Goal: Navigation & Orientation: Find specific page/section

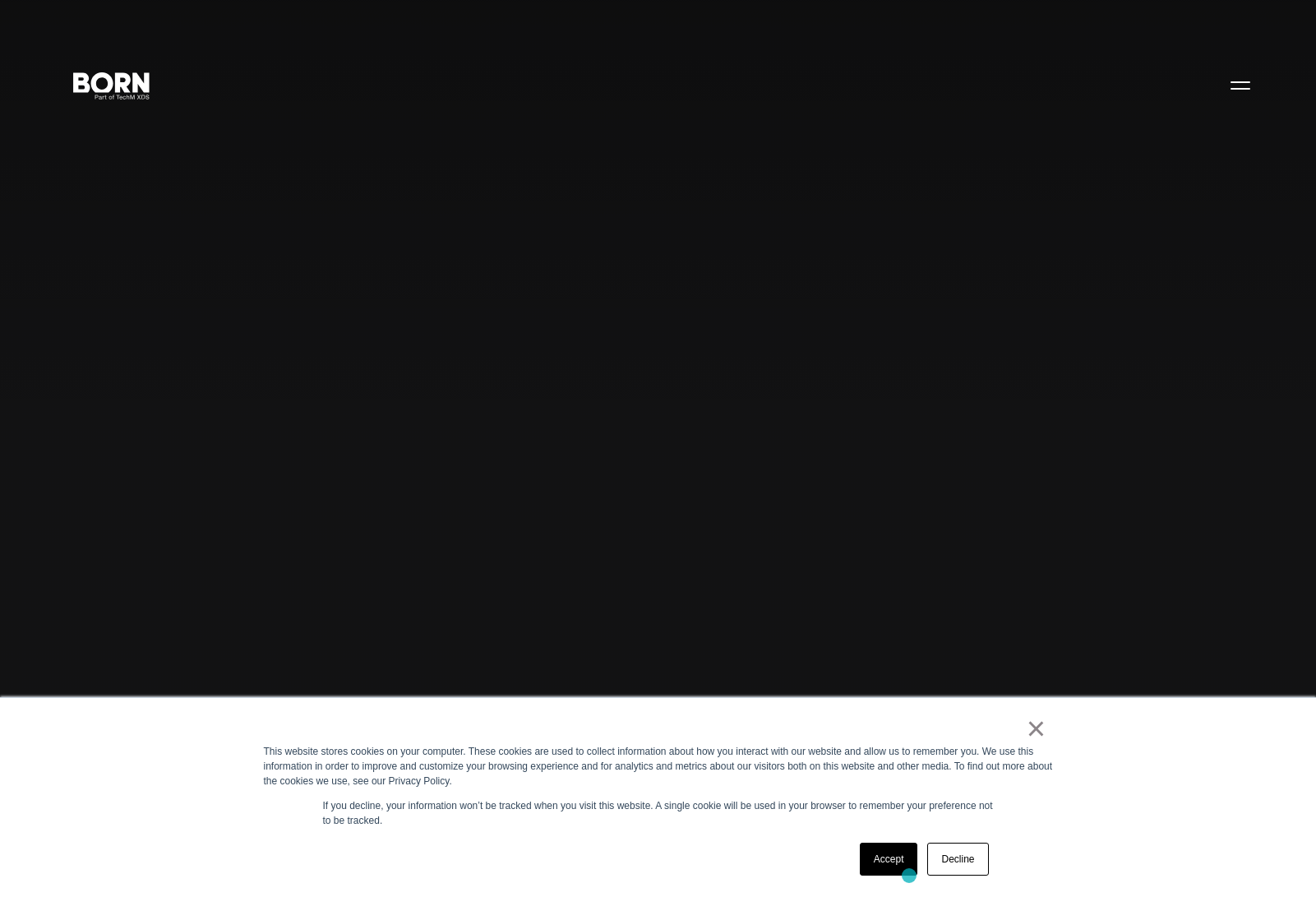
click at [905, 870] on link "Accept" at bounding box center [889, 859] width 58 height 33
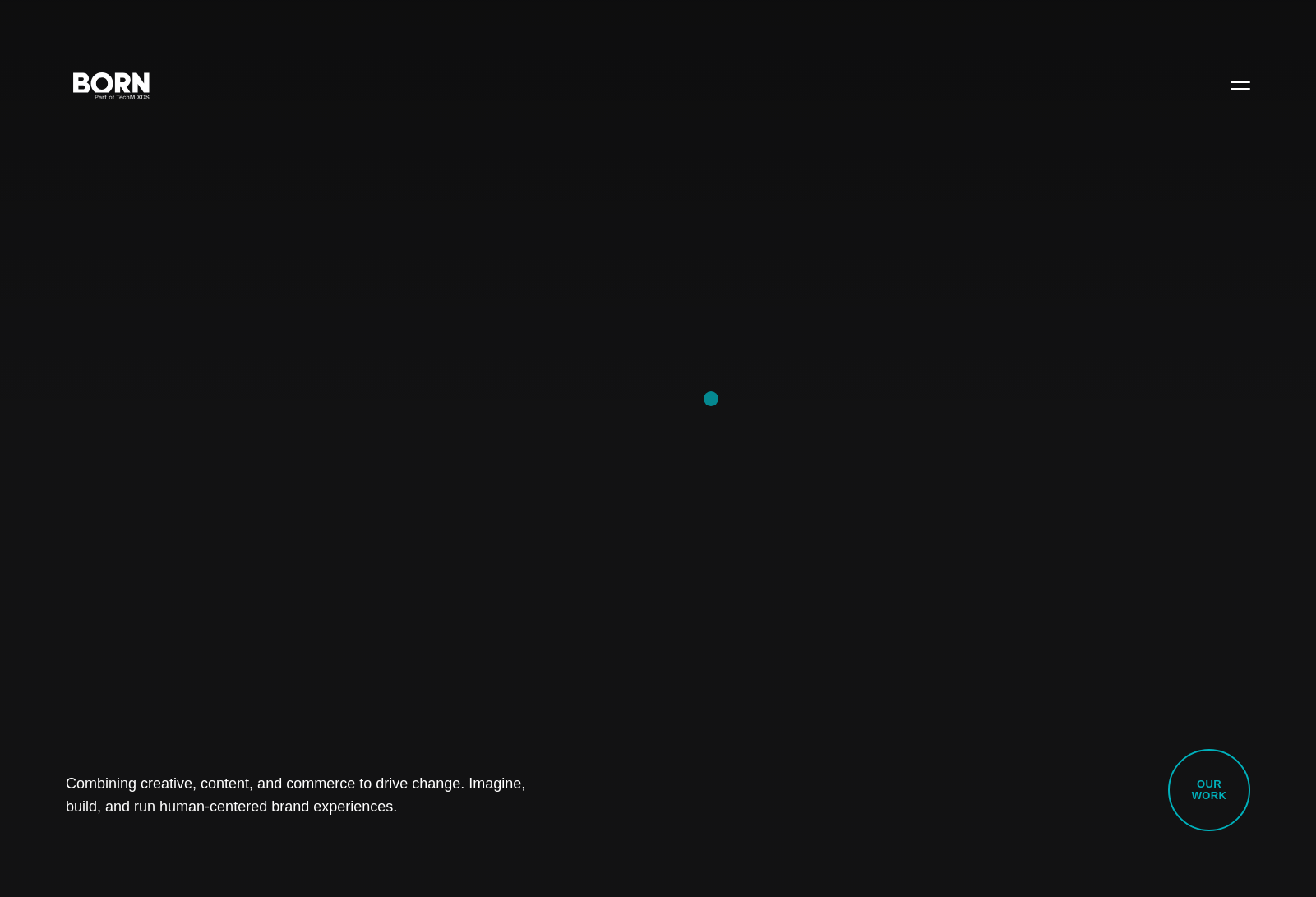
scroll to position [20, 0]
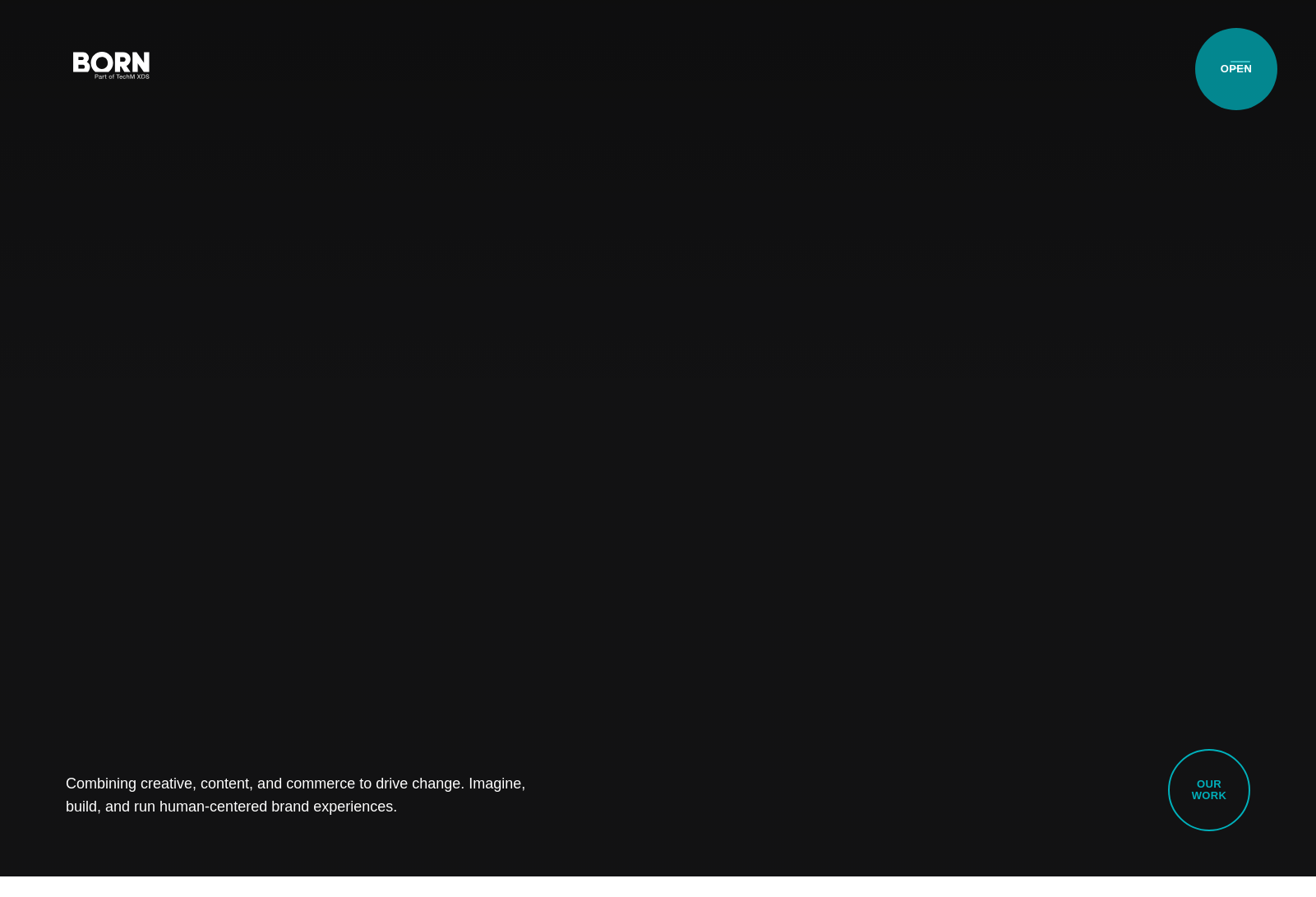
click at [1236, 69] on button "Primary Menu" at bounding box center [1240, 64] width 40 height 35
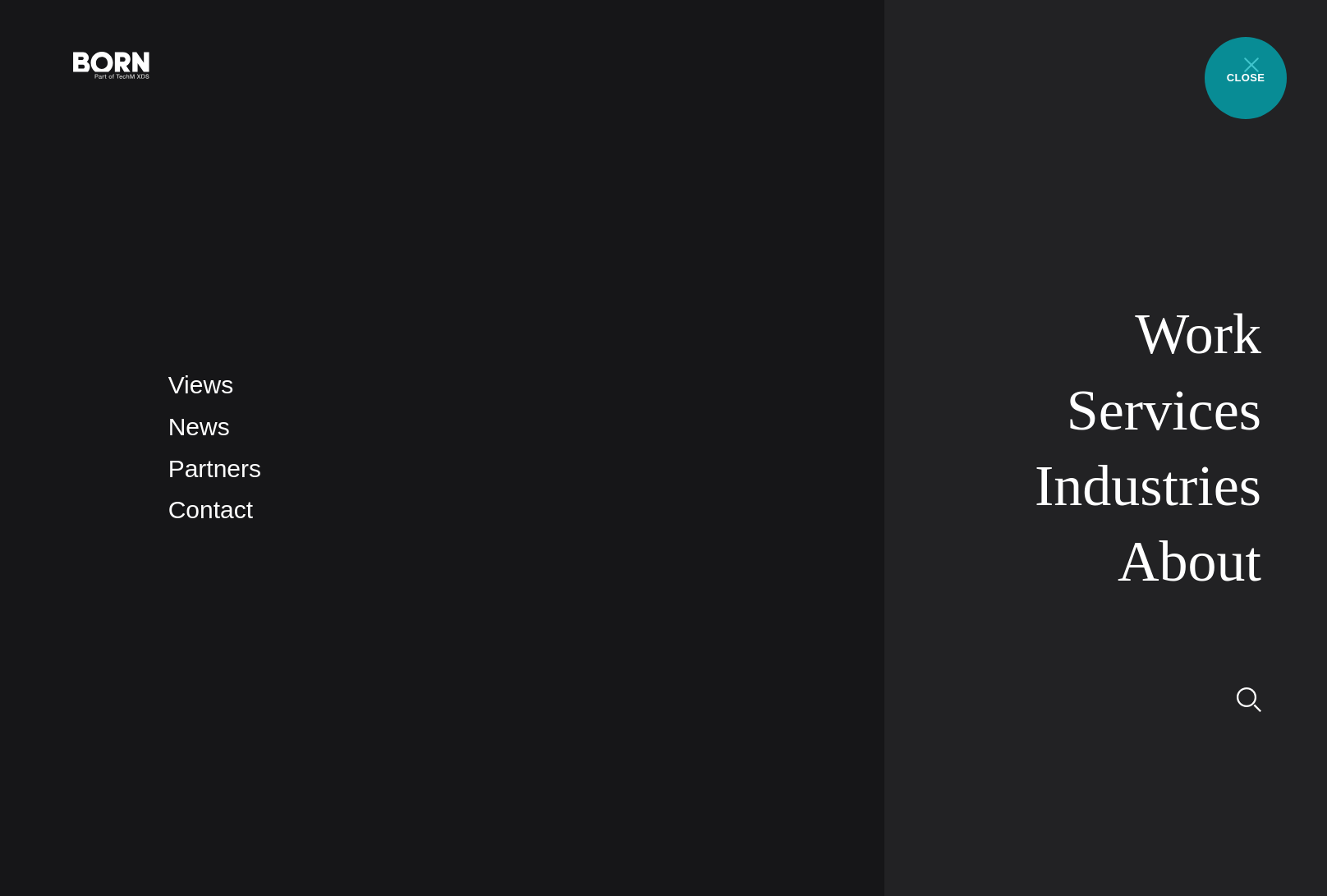
click at [1246, 78] on button "Primary Menu" at bounding box center [1252, 64] width 40 height 35
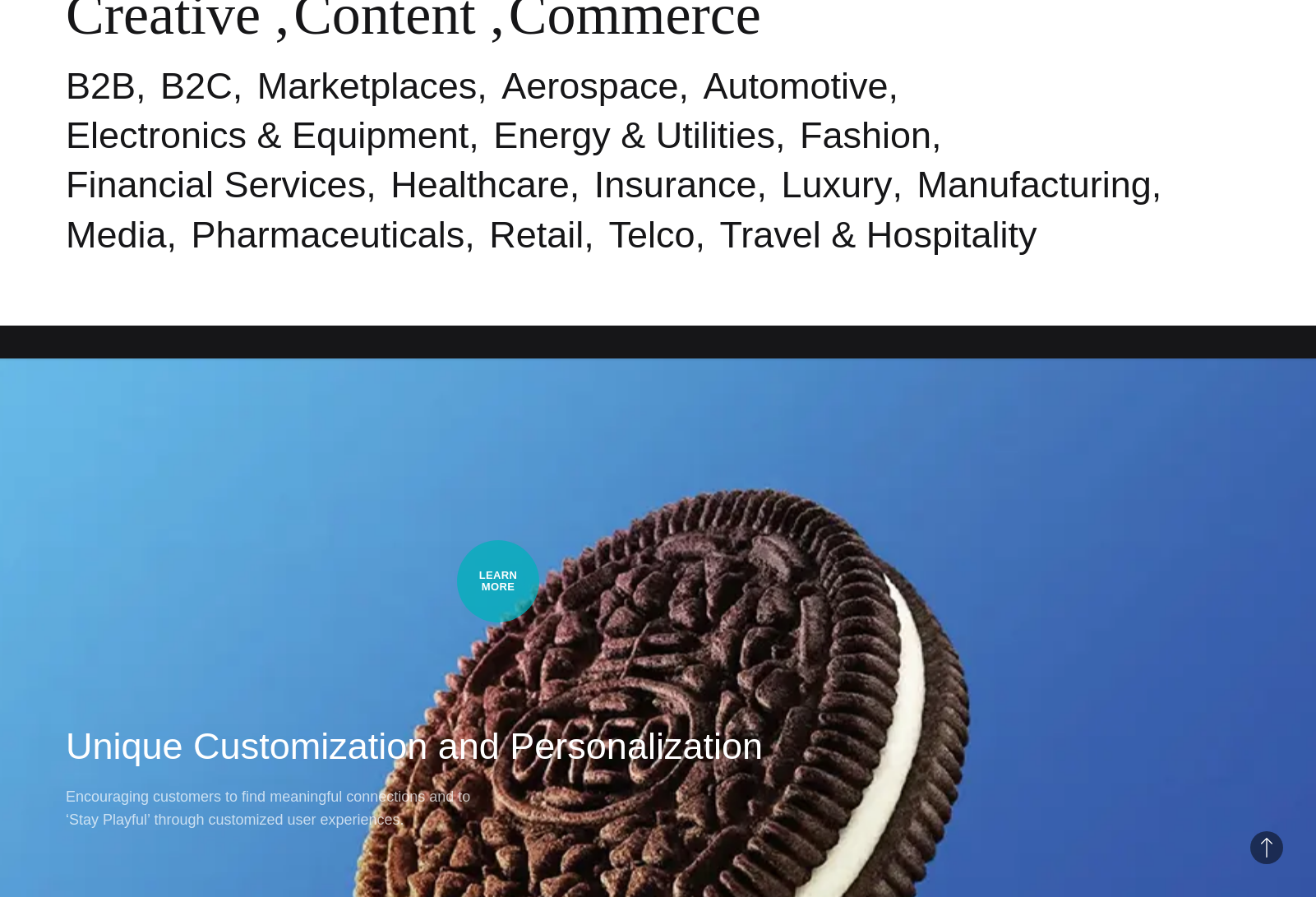
scroll to position [0, 0]
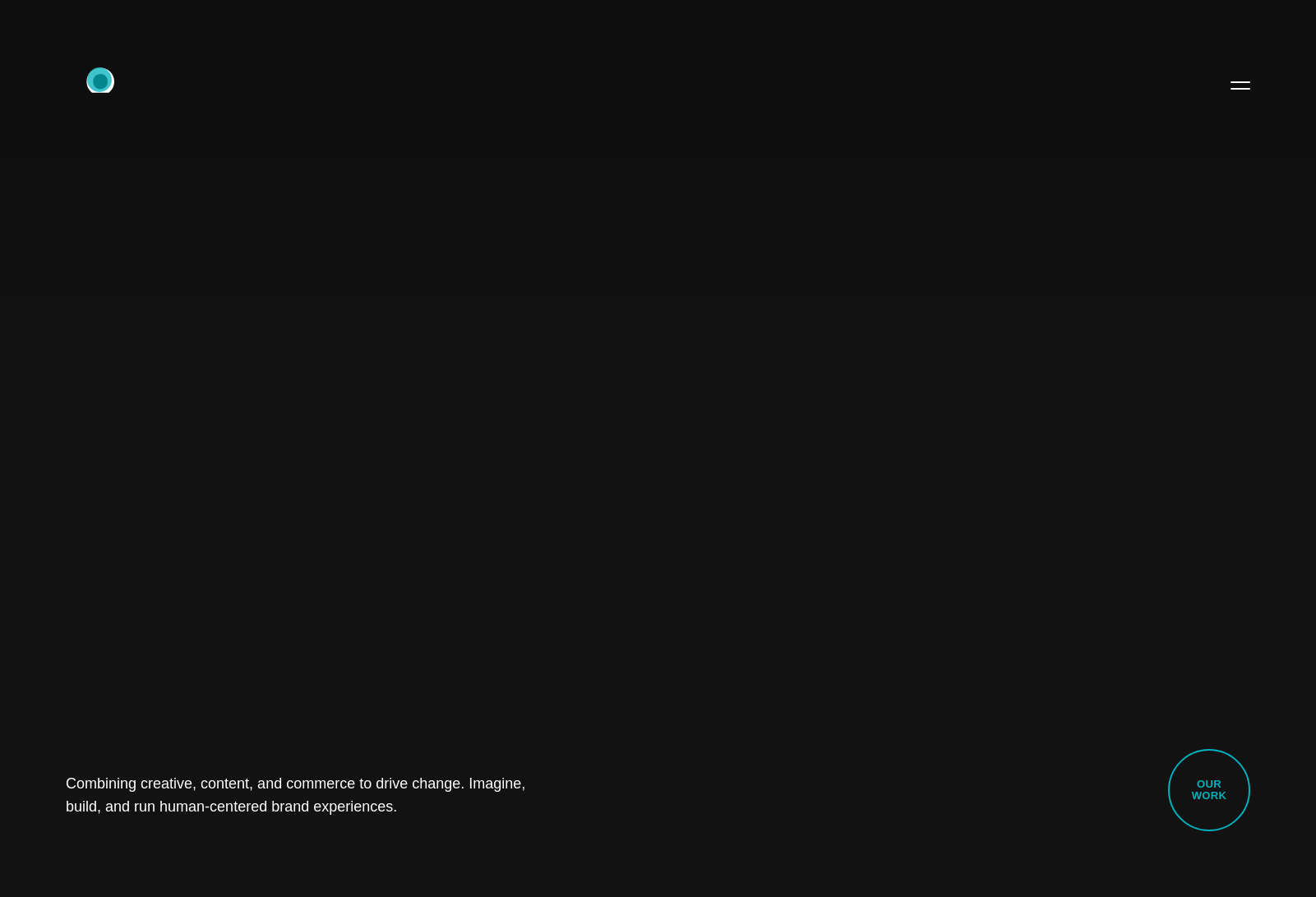
click at [100, 79] on icon ".st0{display:none;} .st1{display:inline;} .st2{font-family:'HelveticaNeue-Mediu…" at bounding box center [111, 84] width 105 height 43
click at [1263, 67] on div "Combining creative, content, and commerce to drive change. Imagine, build, and …" at bounding box center [658, 448] width 1316 height 897
click at [1229, 86] on button "Primary Menu" at bounding box center [1240, 85] width 40 height 35
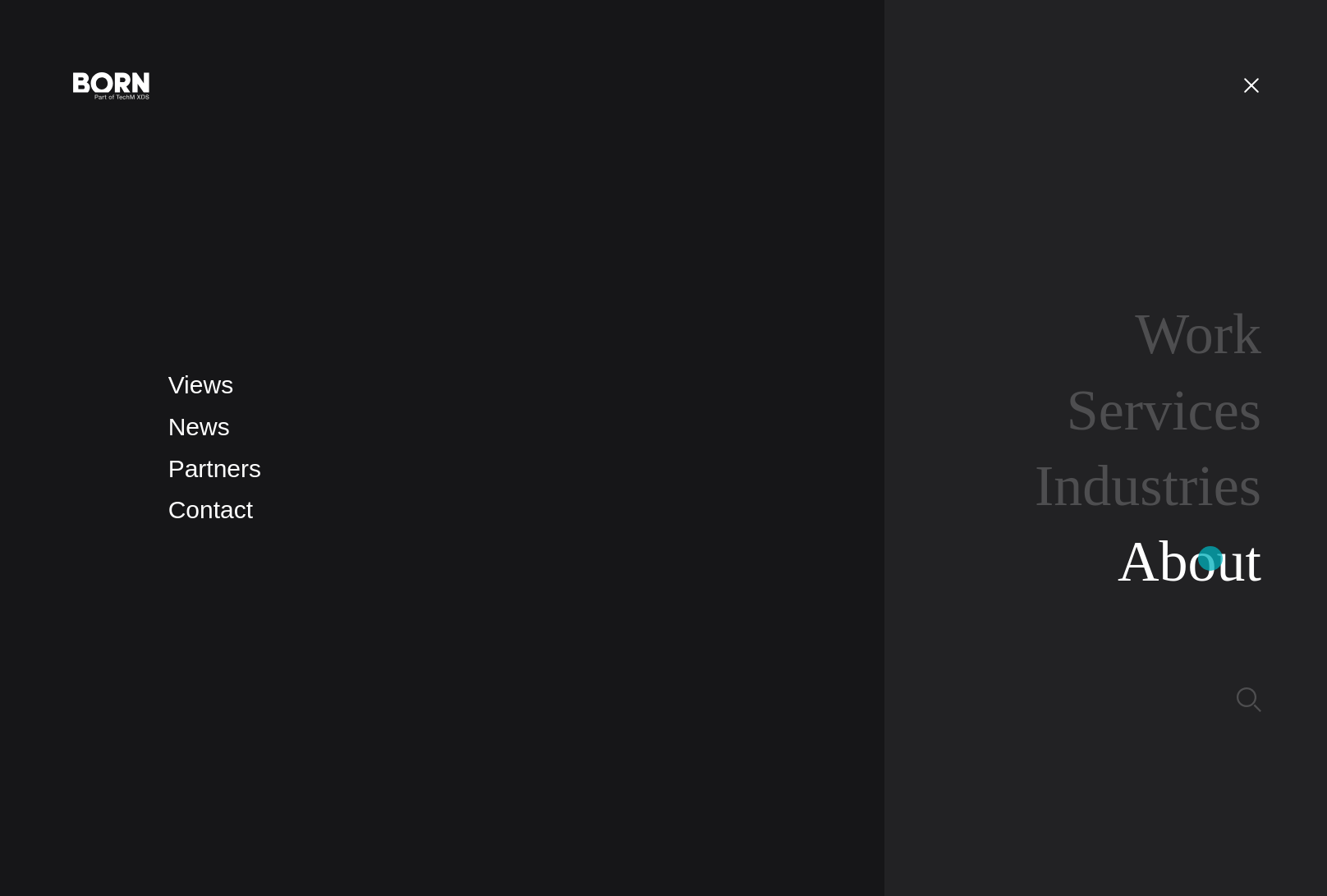
click at [1209, 563] on link "About" at bounding box center [1190, 561] width 144 height 63
